Goal: Task Accomplishment & Management: Manage account settings

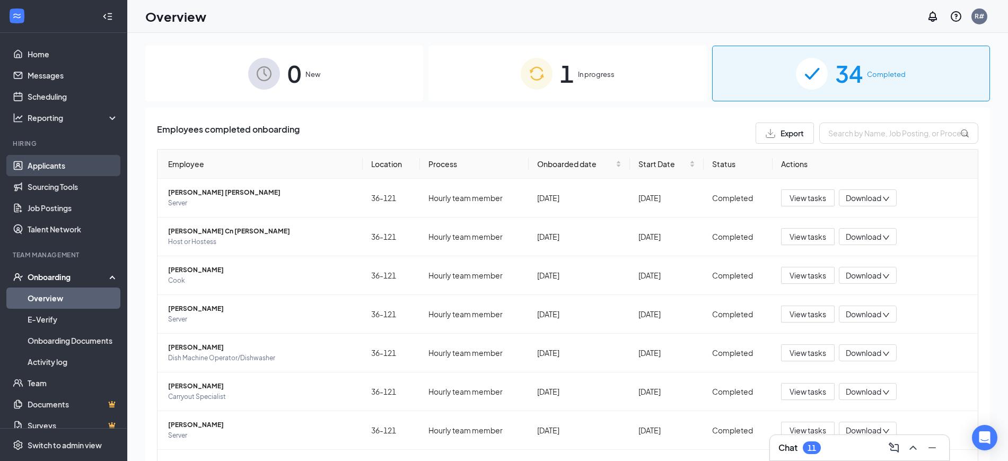
click at [67, 162] on link "Applicants" at bounding box center [73, 165] width 91 height 21
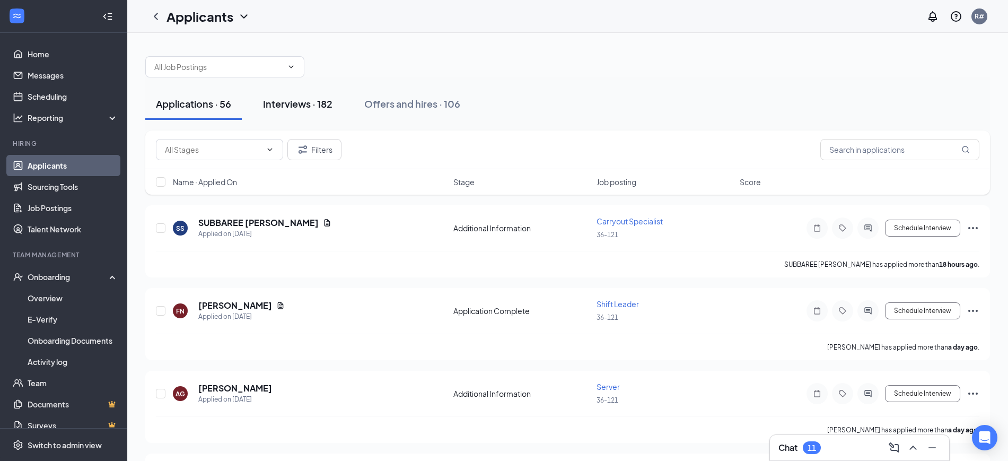
click at [303, 103] on div "Interviews · 182" at bounding box center [297, 103] width 69 height 13
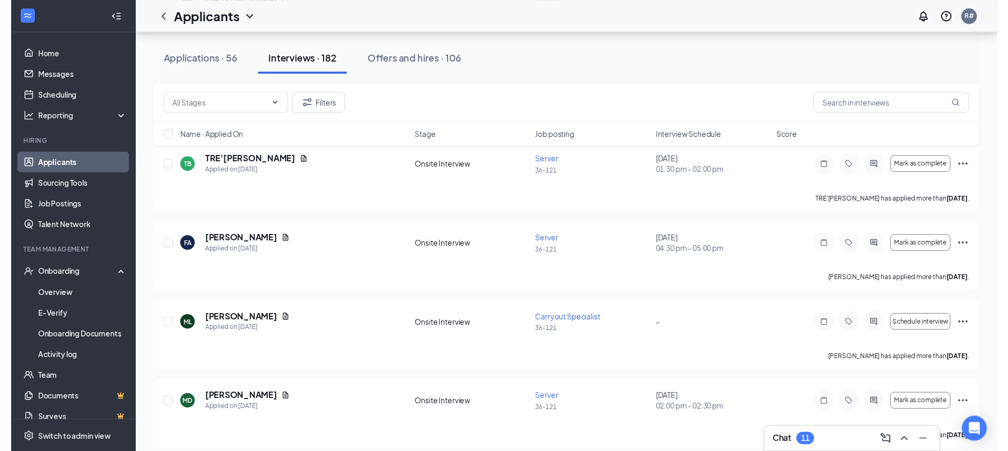
scroll to position [928, 0]
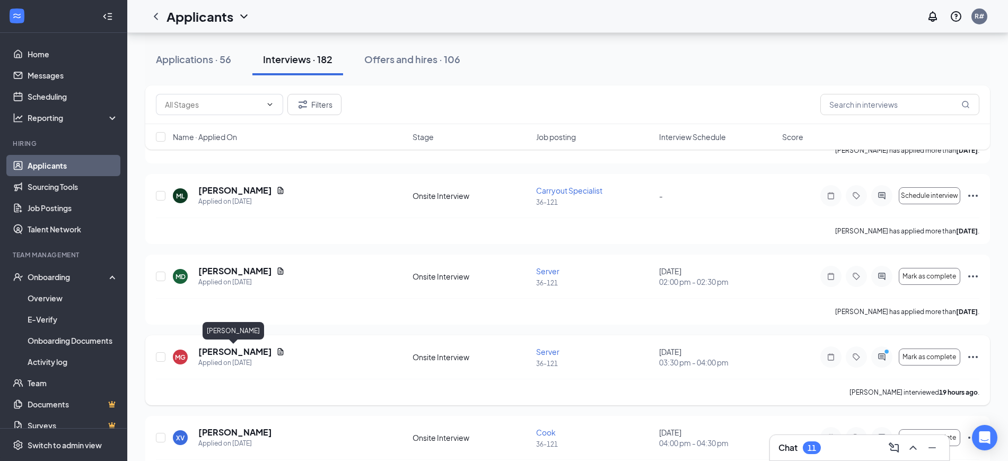
click at [234, 351] on h5 "[PERSON_NAME]" at bounding box center [235, 352] width 74 height 12
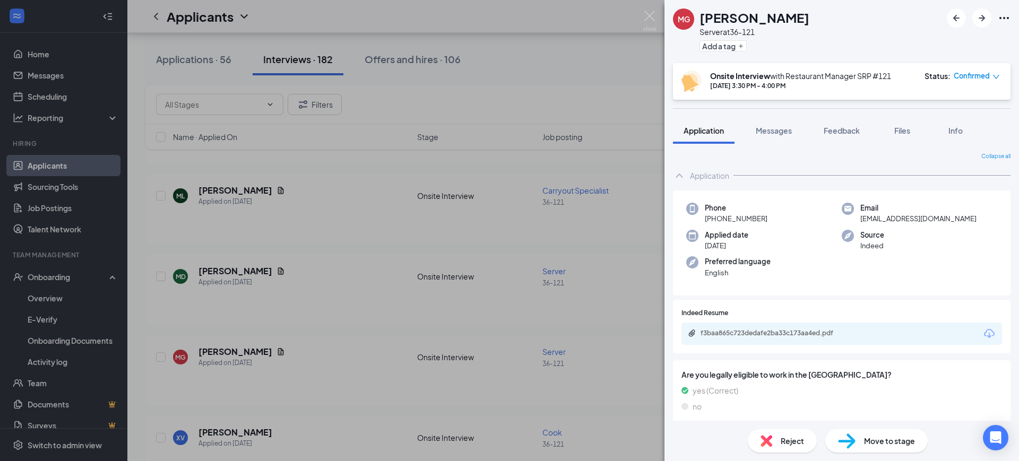
click at [1000, 15] on icon "Ellipses" at bounding box center [1003, 18] width 13 height 13
click at [937, 41] on link "View full application" at bounding box center [946, 42] width 115 height 11
click at [546, 52] on div "MG [PERSON_NAME] Server at 36-121 Add a tag Onsite Interview with Restaurant Ma…" at bounding box center [509, 230] width 1019 height 461
